Goal: Obtain resource: Download file/media

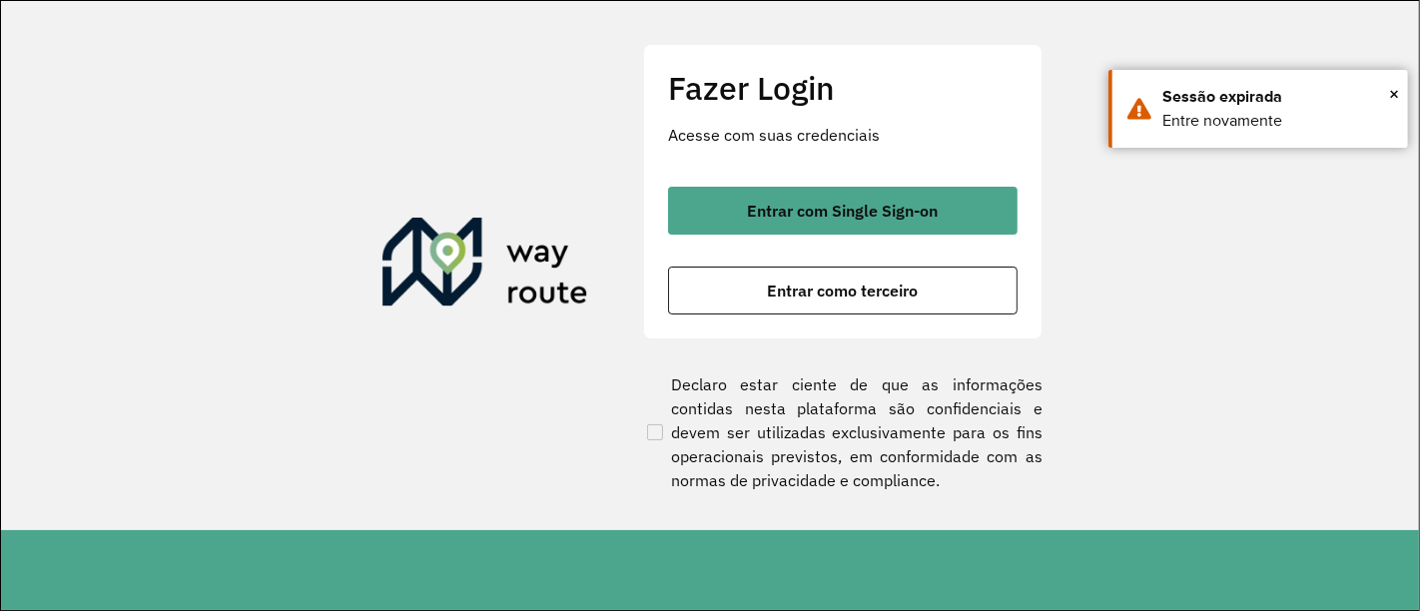
click at [809, 238] on div "Entrar com Single Sign-on Entrar como terceiro" at bounding box center [842, 251] width 349 height 128
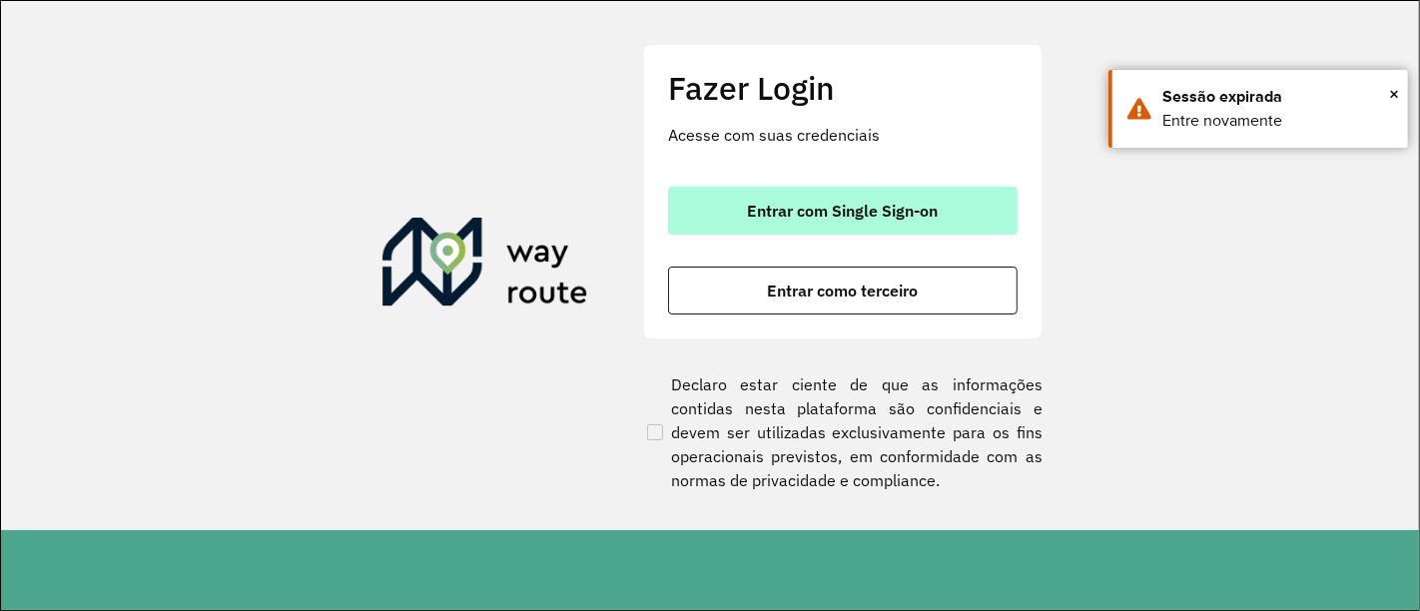
click at [791, 221] on button "Entrar com Single Sign-on" at bounding box center [842, 211] width 349 height 48
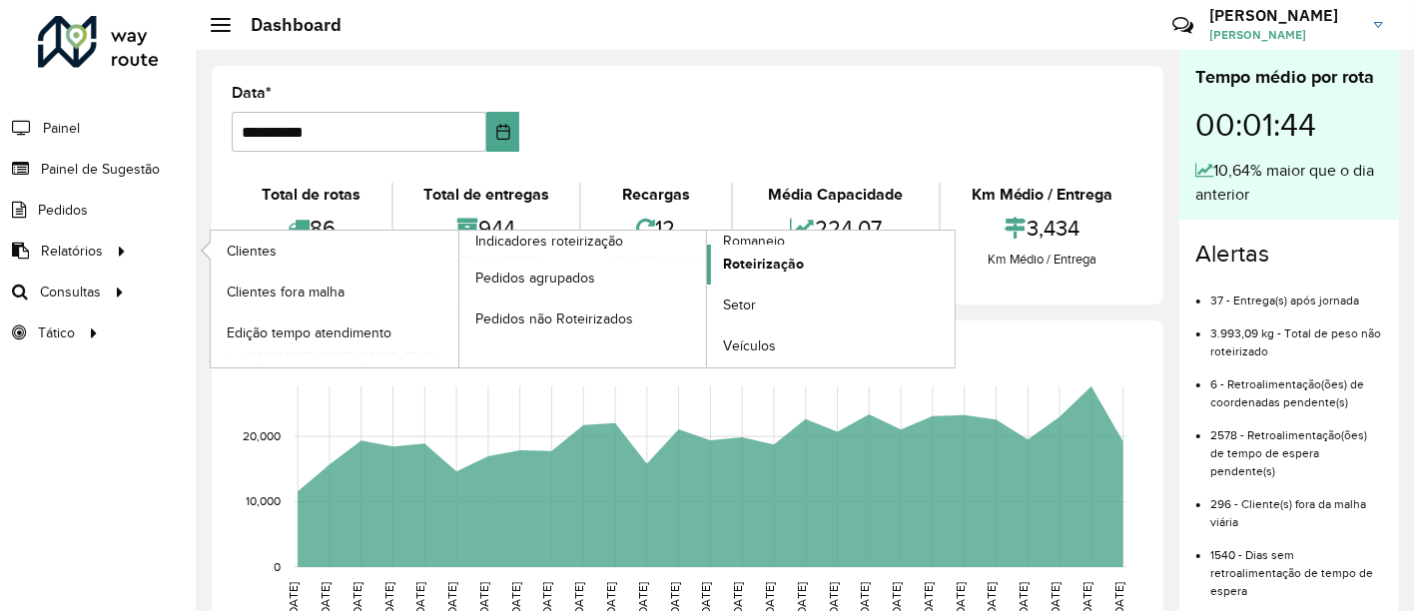
click at [776, 267] on span "Roteirização" at bounding box center [763, 264] width 81 height 21
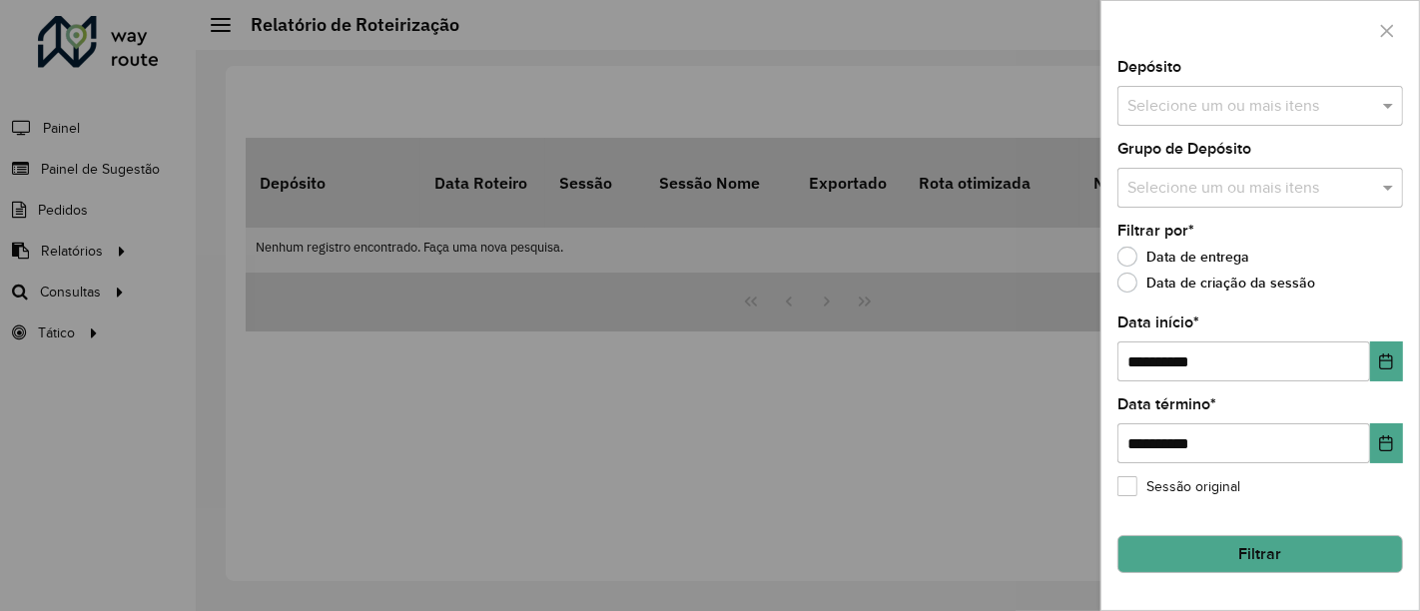
click at [1229, 98] on input "text" at bounding box center [1250, 107] width 256 height 24
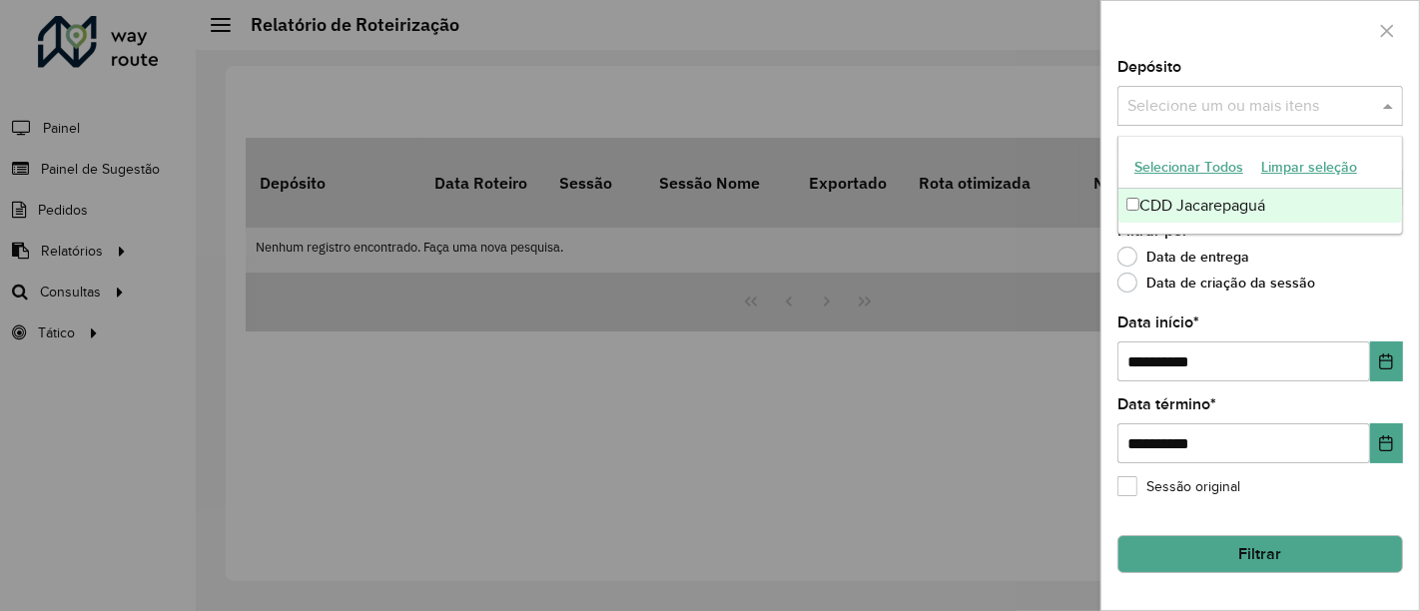
click at [1209, 210] on div "CDD Jacarepaguá" at bounding box center [1260, 206] width 285 height 34
click at [1103, 174] on div "**********" at bounding box center [1260, 335] width 318 height 550
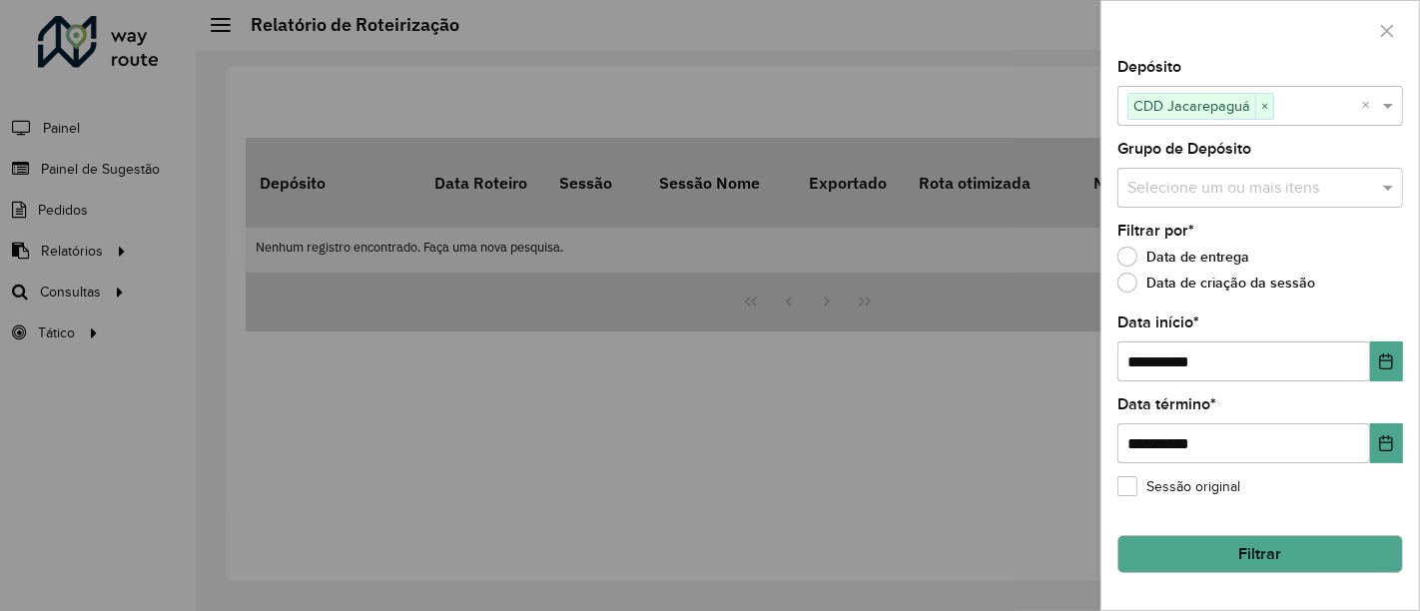
click at [1210, 563] on button "Filtrar" at bounding box center [1260, 554] width 286 height 38
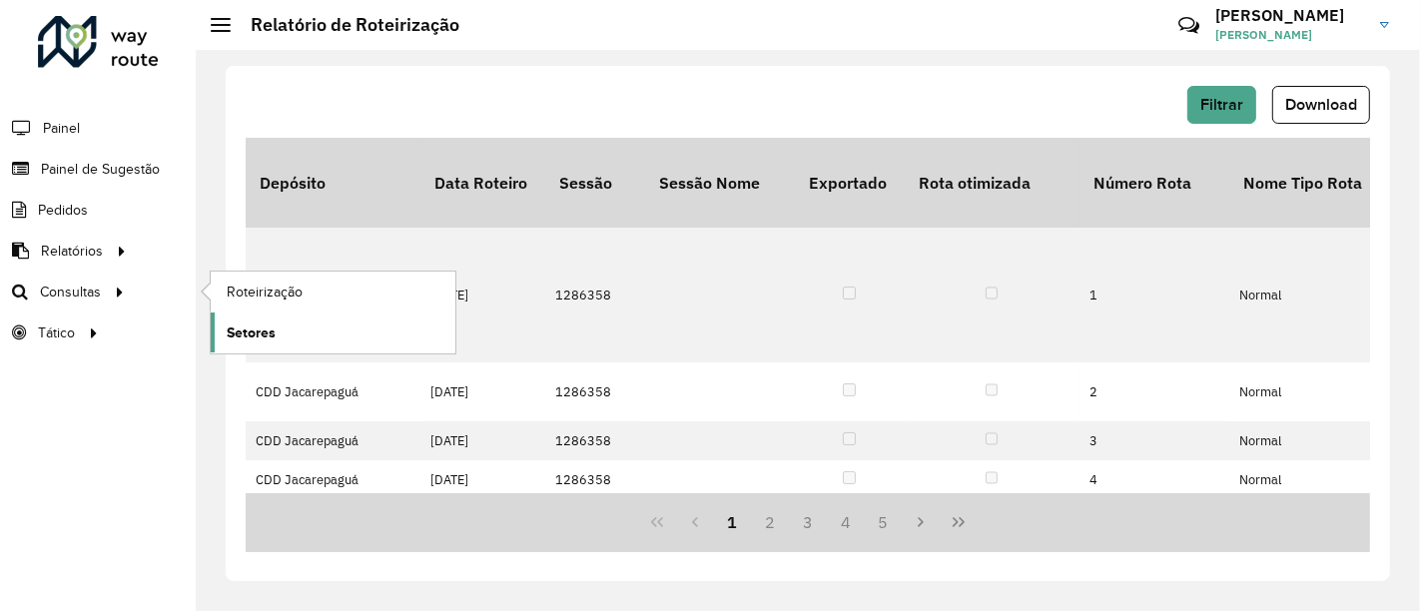
click at [234, 323] on span "Setores" at bounding box center [251, 333] width 49 height 21
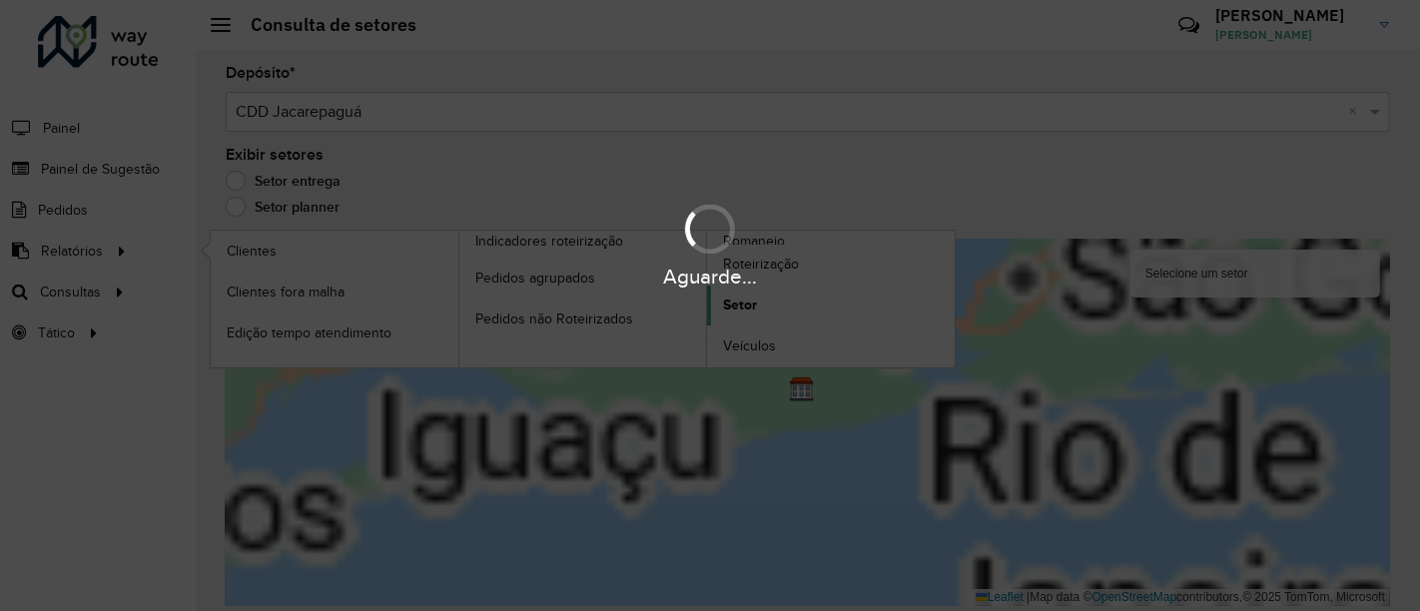
click at [736, 297] on div "Aguarde..." at bounding box center [710, 305] width 1420 height 611
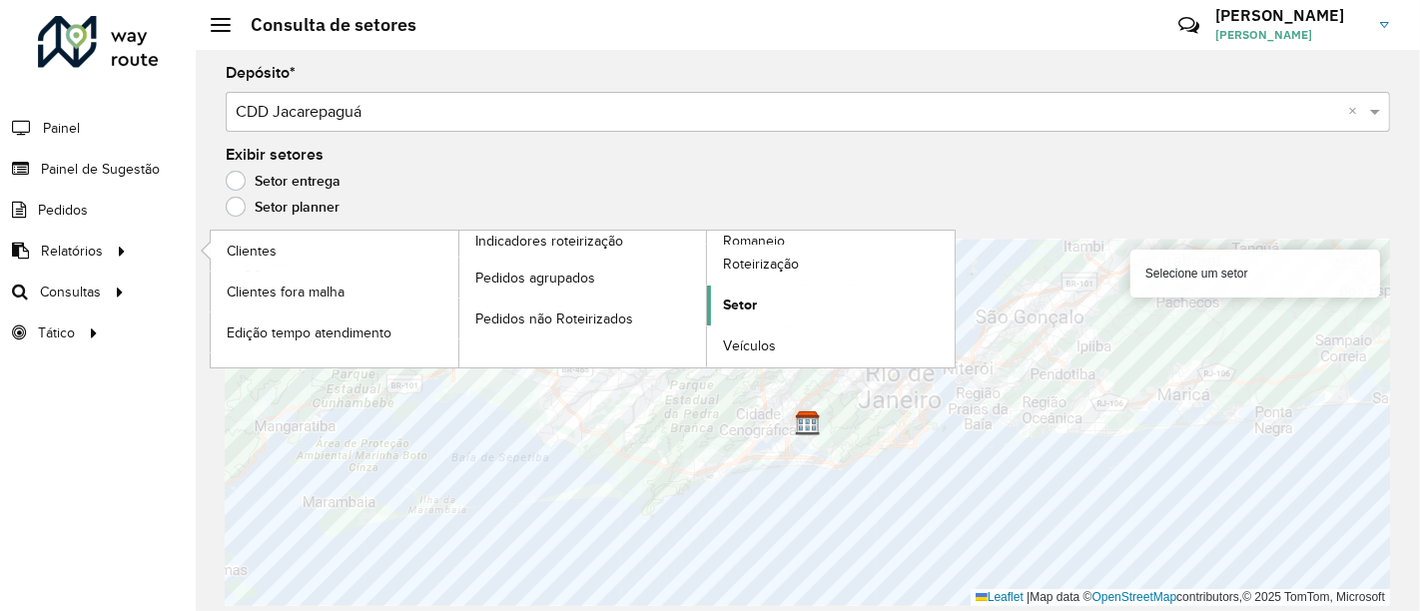
click at [802, 297] on link "Setor" at bounding box center [831, 306] width 248 height 40
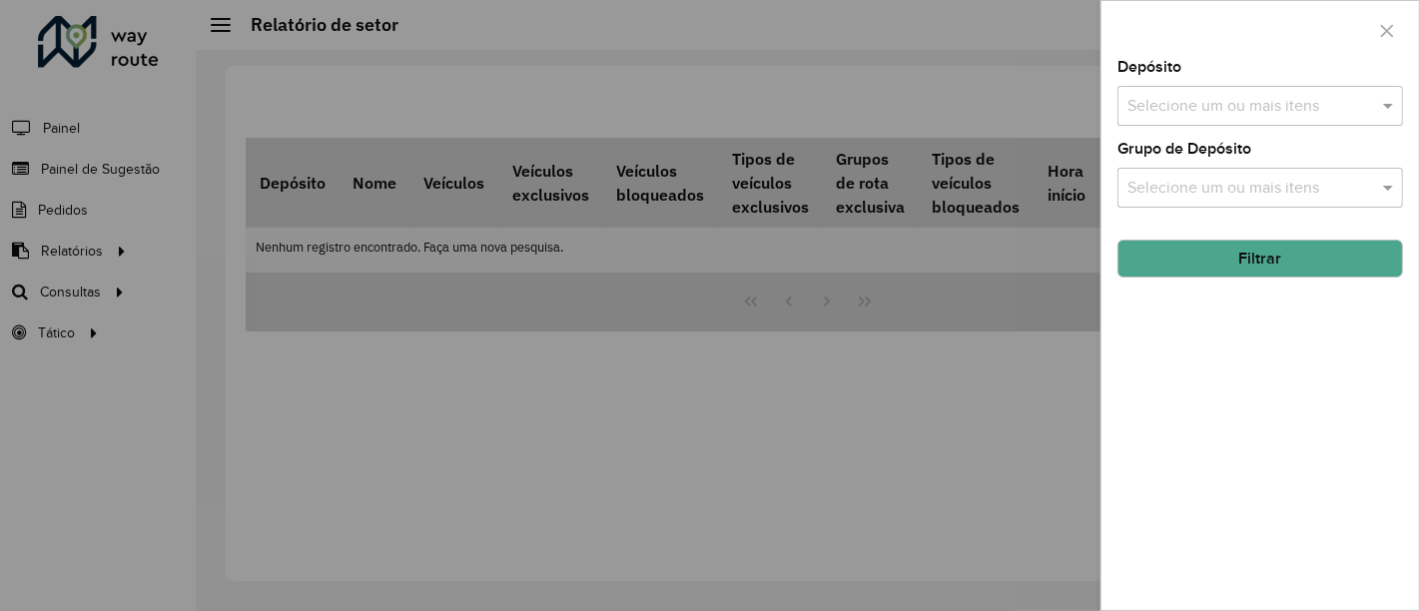
click at [1243, 110] on input "text" at bounding box center [1250, 107] width 256 height 24
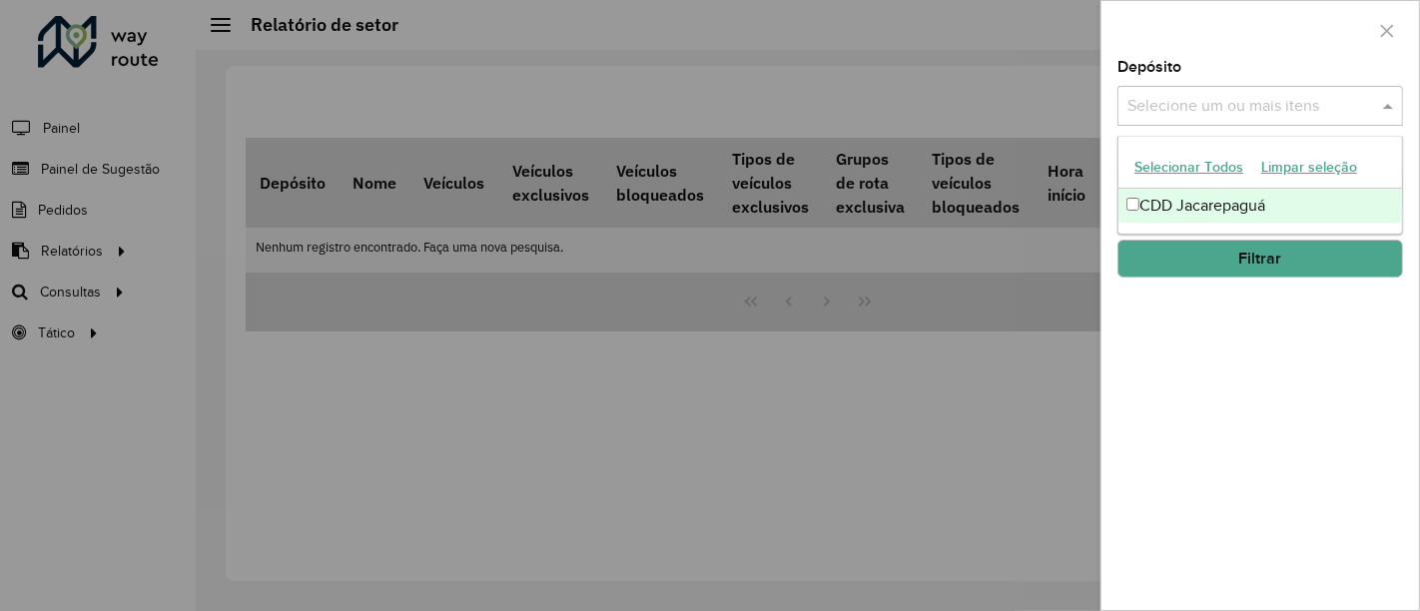
click at [1221, 197] on div "CDD Jacarepaguá" at bounding box center [1260, 206] width 285 height 34
click at [1101, 193] on div "Depósito Selecione um ou mais itens CDD Jacarepaguá × × Grupo de Depósito Selec…" at bounding box center [1260, 335] width 318 height 550
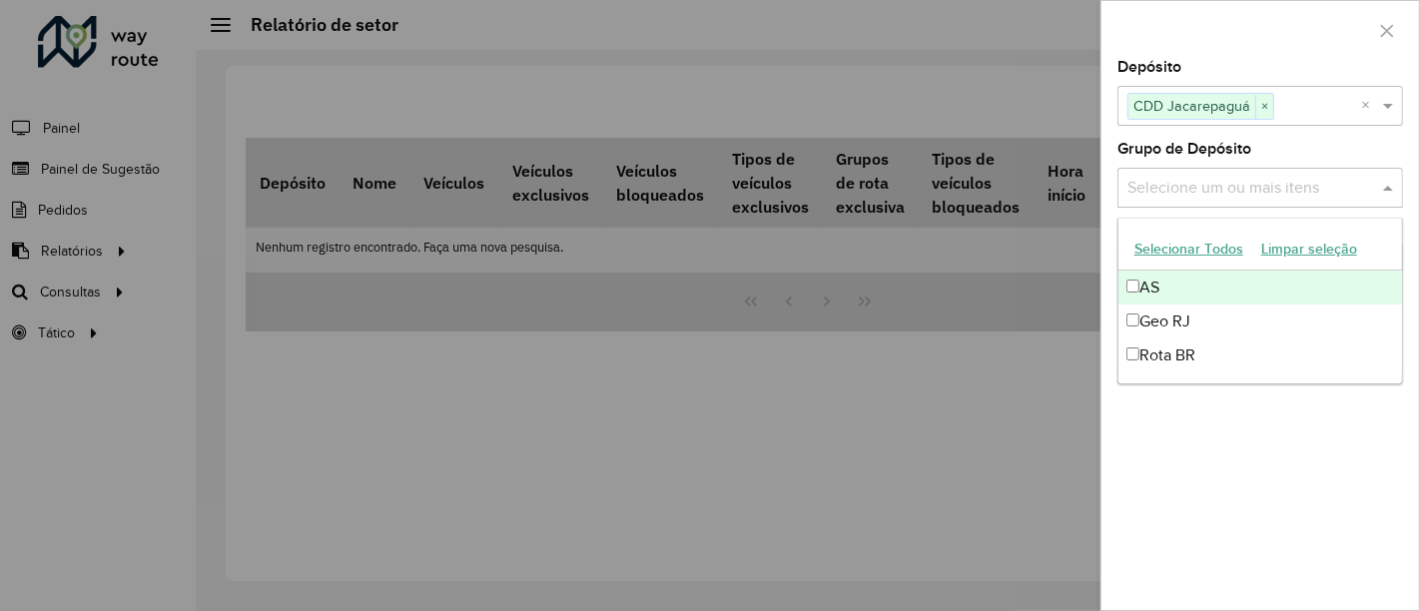
click at [1171, 198] on input "text" at bounding box center [1250, 189] width 256 height 24
click at [1174, 250] on button "Selecionar Todos" at bounding box center [1188, 249] width 127 height 31
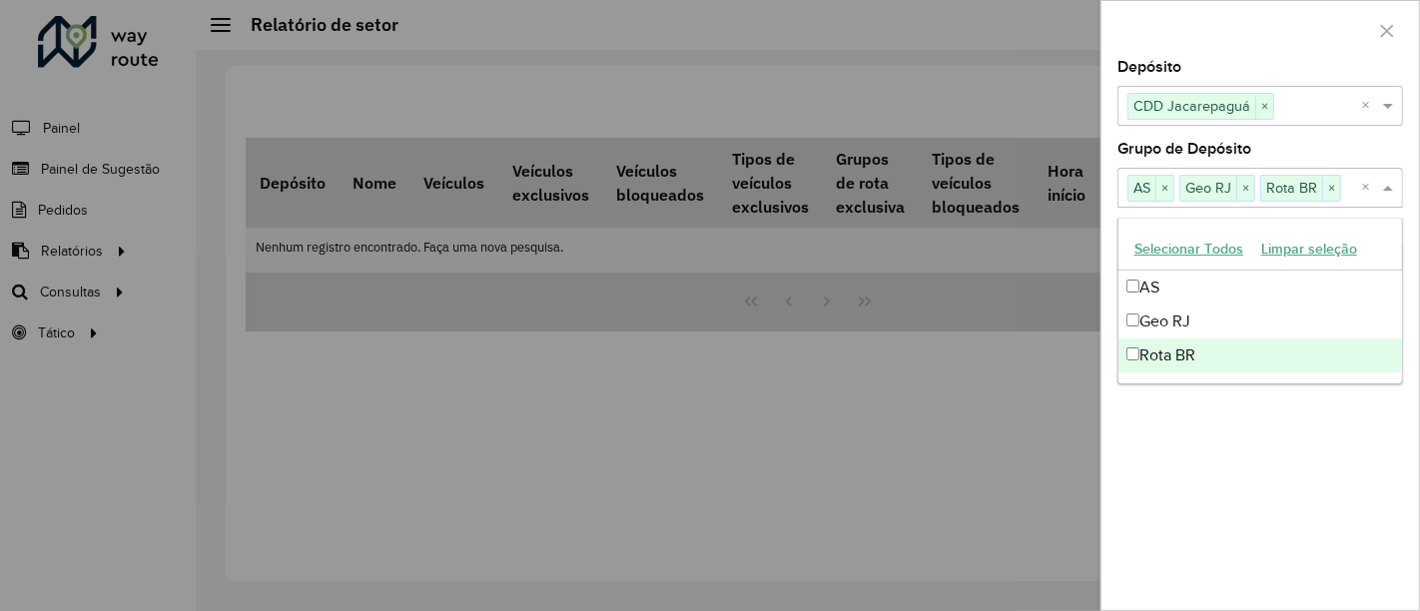
click at [1215, 469] on div "Depósito Selecione um ou mais itens CDD Jacarepaguá × × Grupo de Depósito Selec…" at bounding box center [1260, 335] width 318 height 550
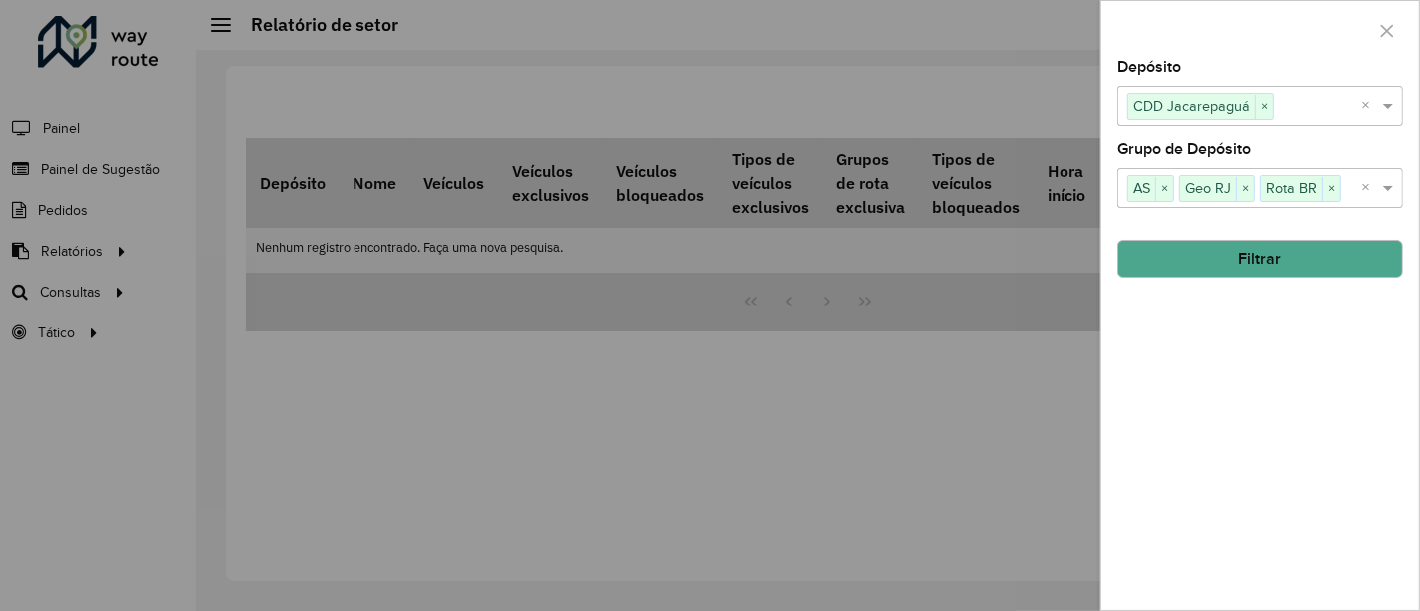
click at [1261, 274] on button "Filtrar" at bounding box center [1260, 259] width 286 height 38
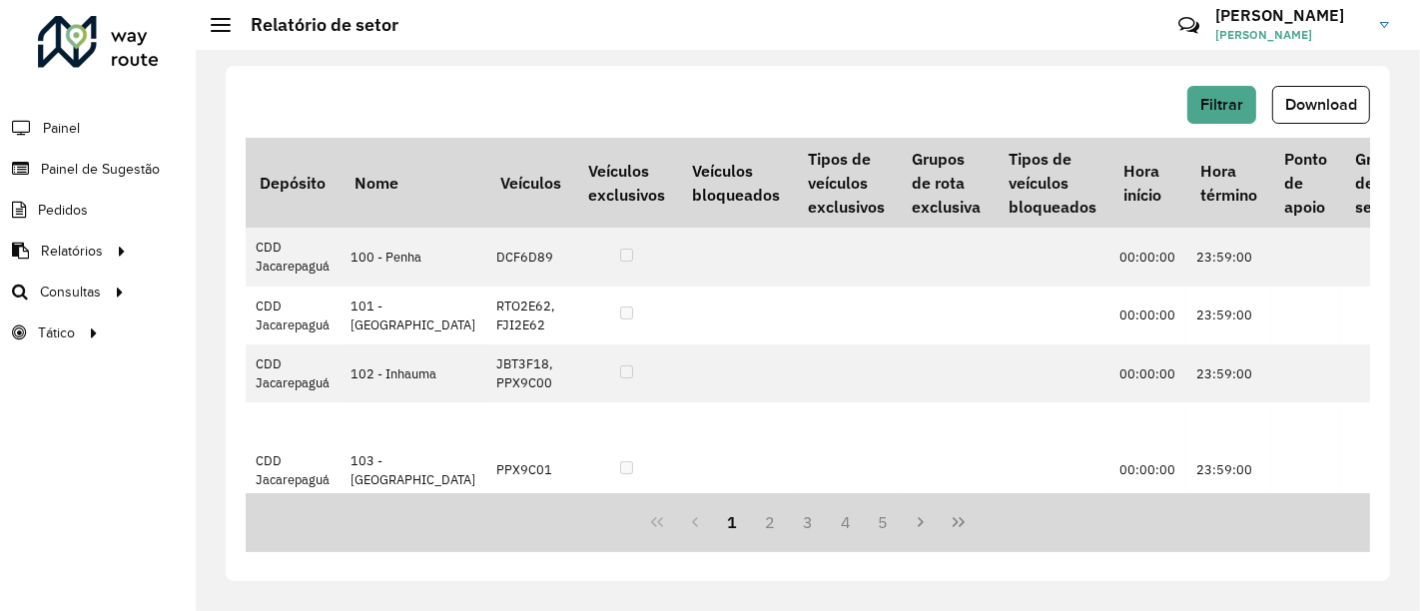
click at [1295, 98] on span "Download" at bounding box center [1321, 104] width 72 height 17
click at [1300, 112] on span "Download" at bounding box center [1321, 104] width 72 height 17
